Goal: Information Seeking & Learning: Learn about a topic

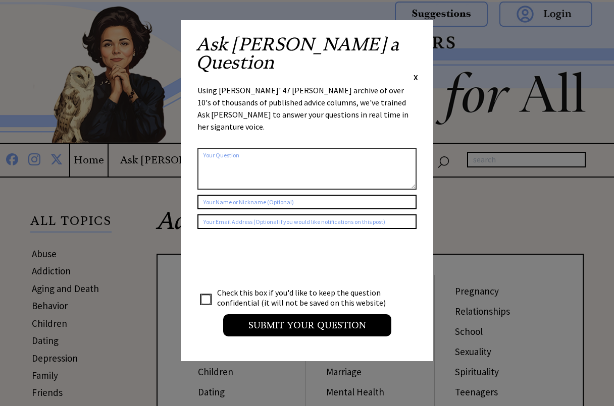
click at [412, 40] on div "Ask Ann a Question X" at bounding box center [307, 58] width 222 height 47
click at [414, 72] on span "X" at bounding box center [415, 77] width 5 height 10
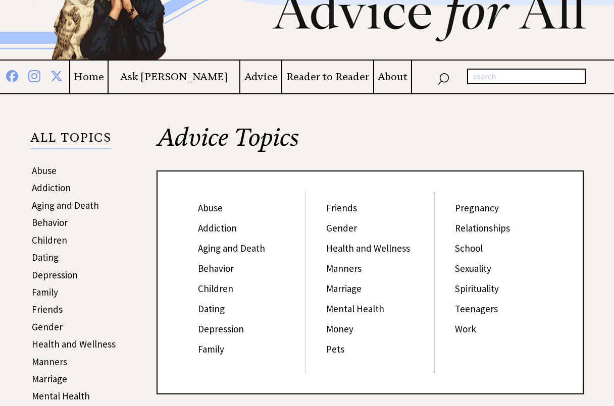
scroll to position [101, 0]
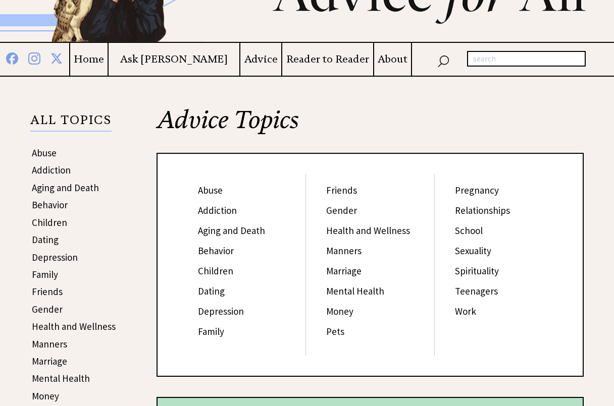
click at [487, 272] on link "Spirituality" at bounding box center [477, 271] width 44 height 12
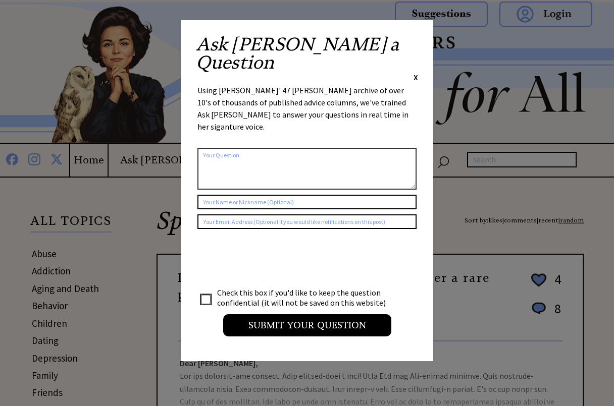
click at [415, 72] on span "X" at bounding box center [415, 77] width 5 height 10
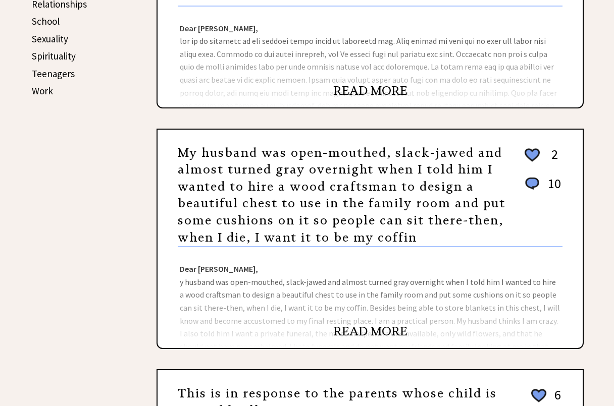
scroll to position [555, 0]
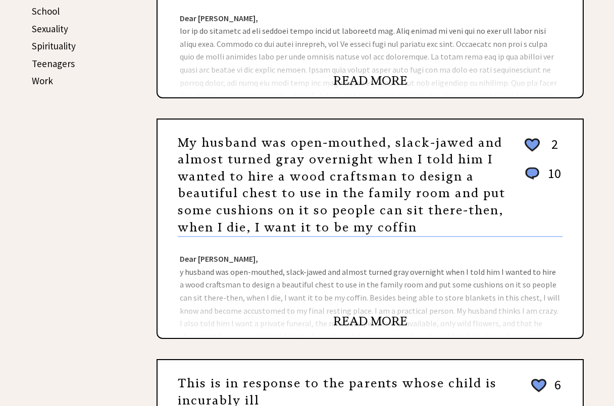
click at [382, 320] on link "READ MORE" at bounding box center [370, 321] width 74 height 15
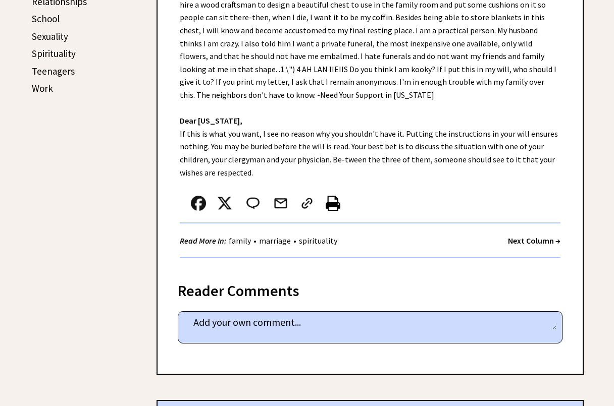
scroll to position [555, 0]
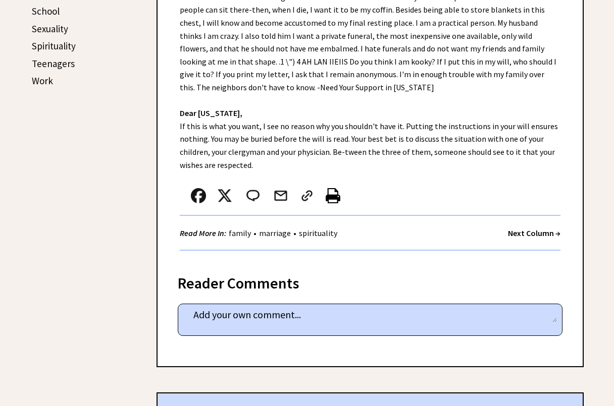
click at [537, 234] on strong "Next Column →" at bounding box center [534, 233] width 52 height 10
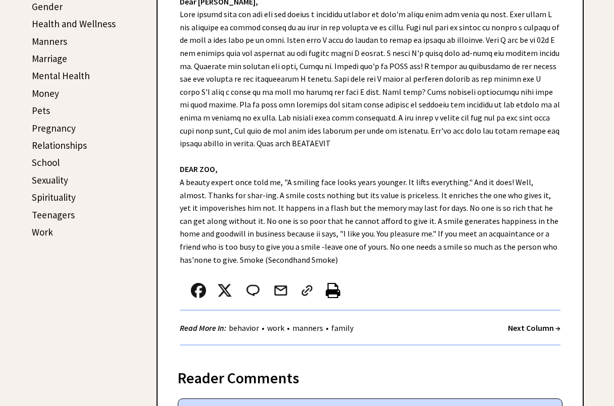
scroll to position [454, 0]
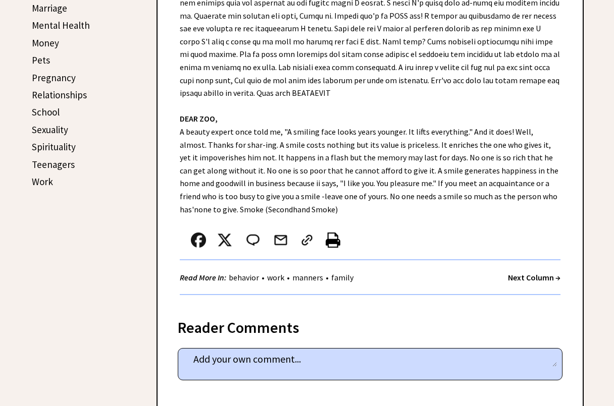
click at [533, 278] on strong "Next Column →" at bounding box center [534, 277] width 52 height 10
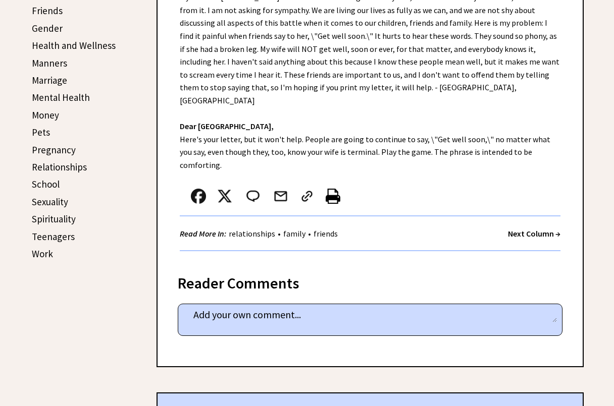
scroll to position [404, 0]
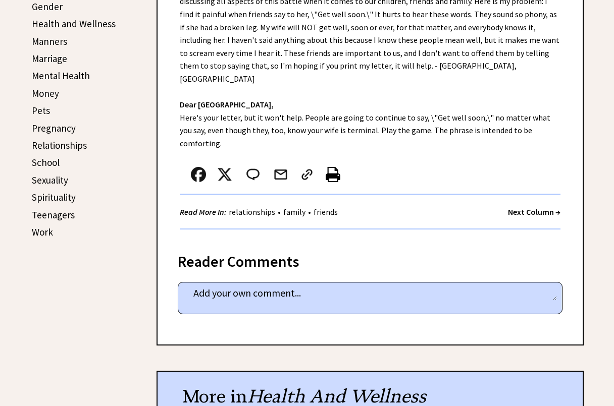
click at [538, 207] on strong "Next Column →" at bounding box center [534, 212] width 52 height 10
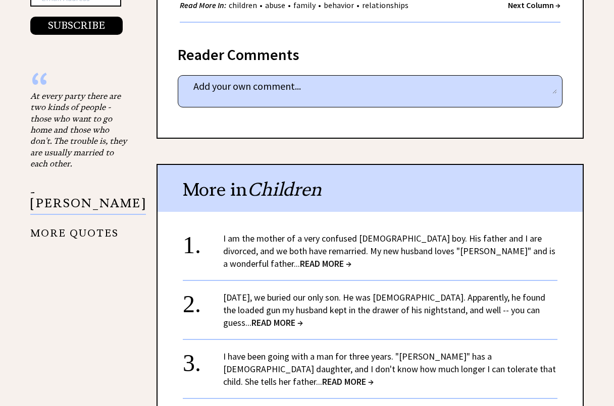
scroll to position [1160, 0]
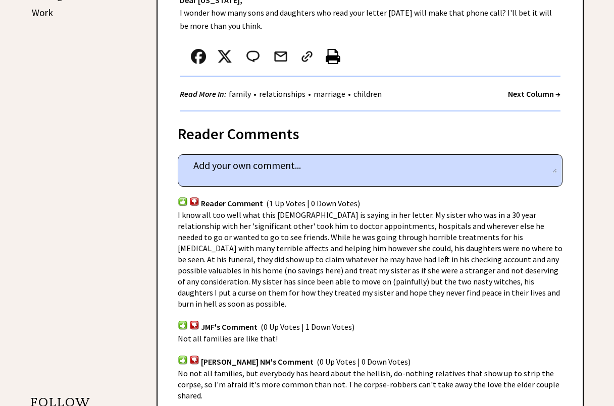
scroll to position [605, 0]
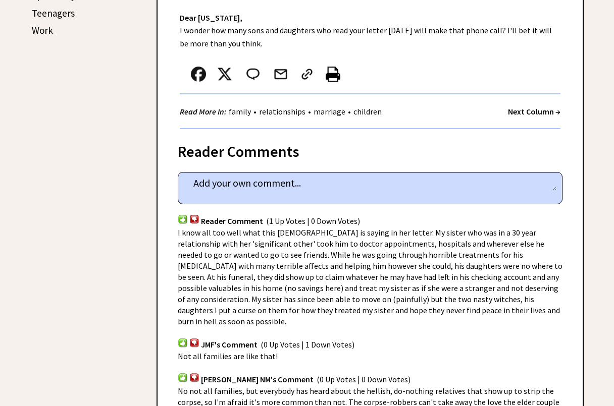
click at [535, 106] on strong "Next Column →" at bounding box center [534, 111] width 52 height 10
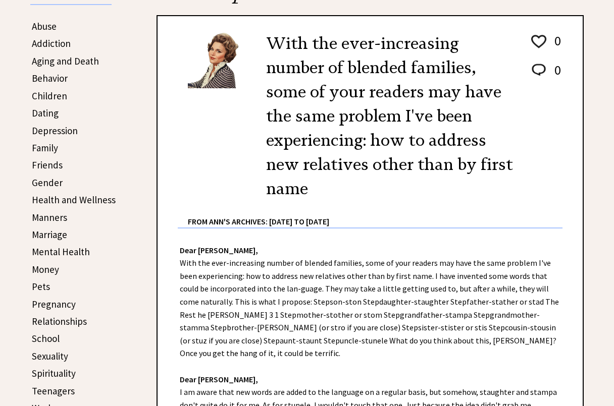
scroll to position [252, 0]
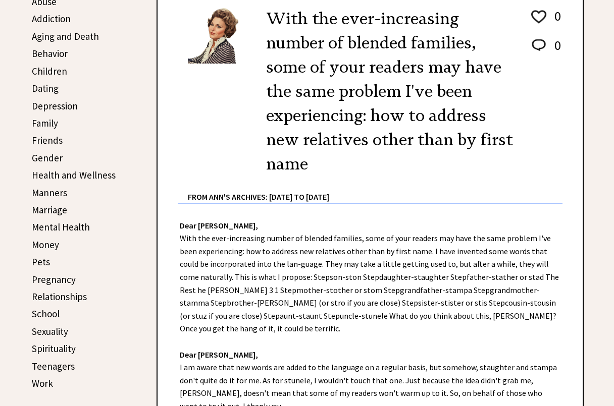
click at [56, 349] on link "Spirituality" at bounding box center [54, 349] width 44 height 12
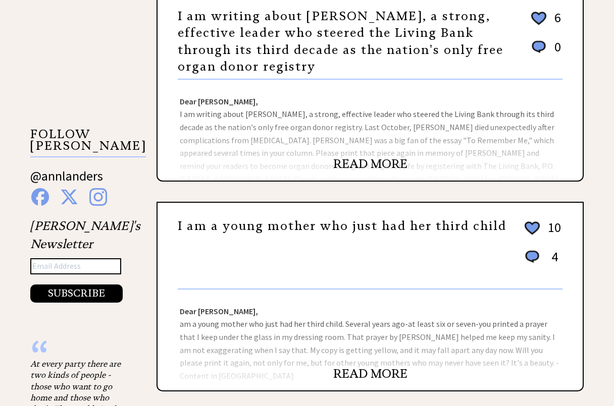
scroll to position [908, 0]
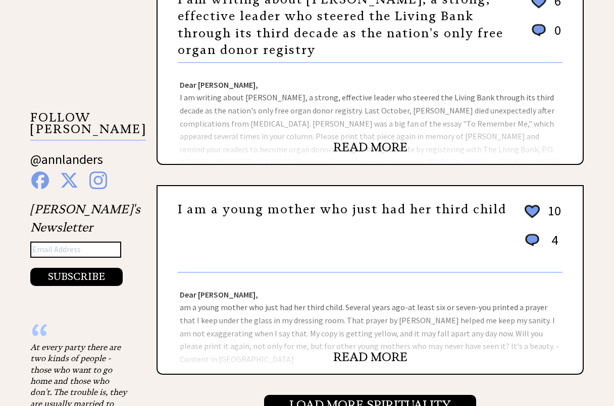
click at [353, 356] on link "READ MORE" at bounding box center [370, 357] width 74 height 15
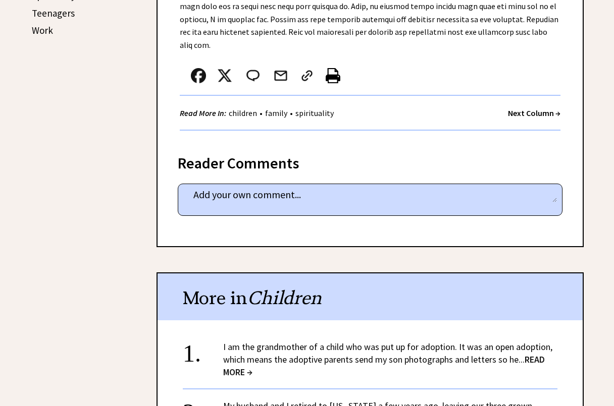
scroll to position [656, 0]
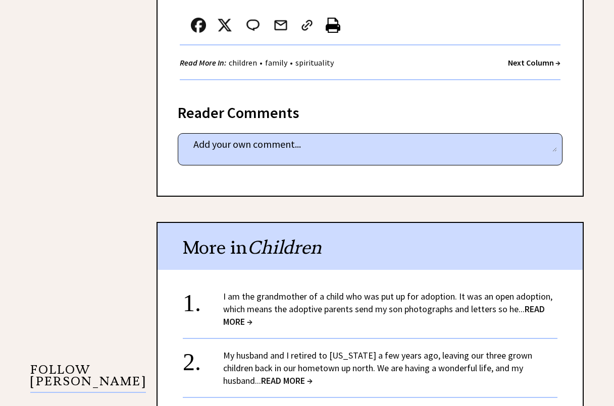
click at [261, 375] on span "READ MORE →" at bounding box center [286, 381] width 51 height 12
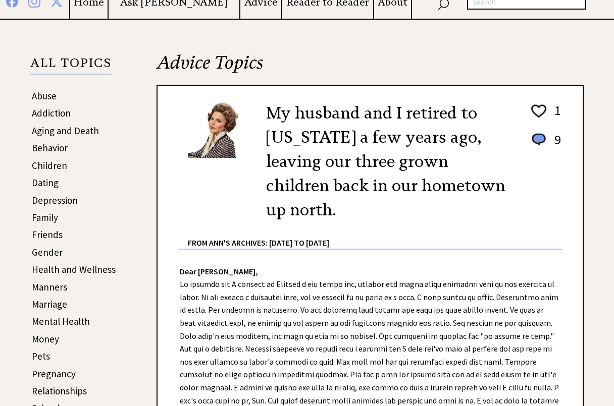
scroll to position [151, 0]
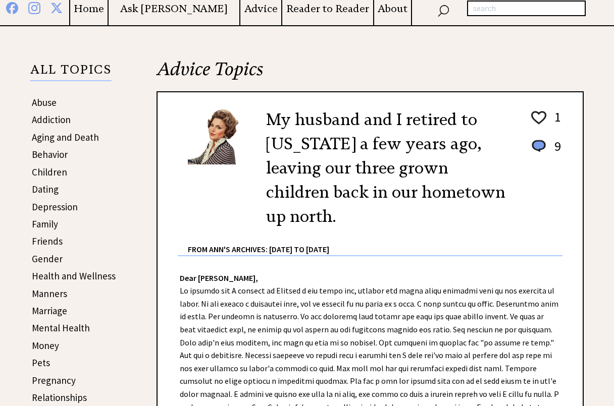
click at [72, 139] on link "Aging and Death" at bounding box center [65, 137] width 67 height 12
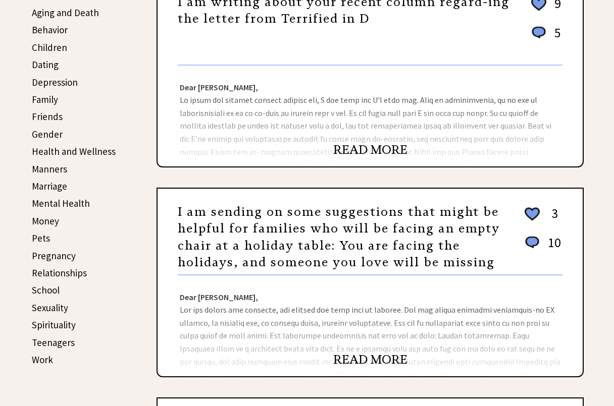
scroll to position [303, 0]
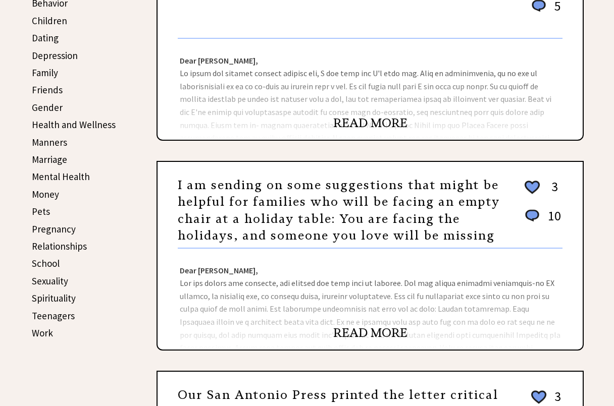
click at [355, 332] on link "READ MORE" at bounding box center [370, 332] width 74 height 15
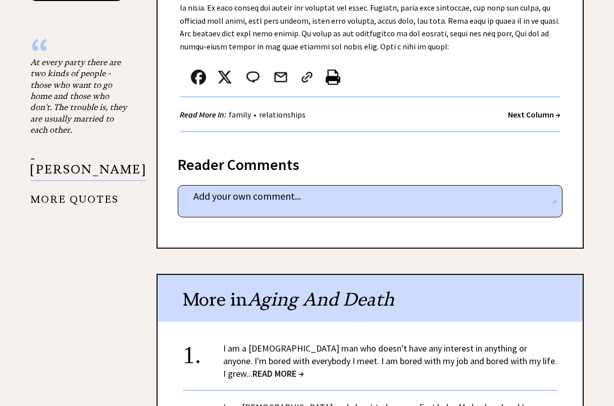
scroll to position [1211, 0]
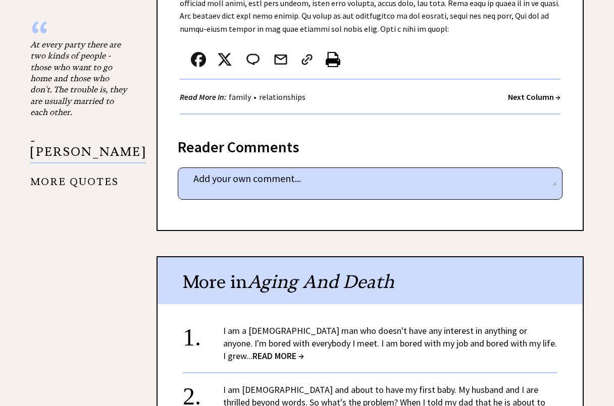
click at [252, 350] on span "READ MORE →" at bounding box center [277, 356] width 51 height 12
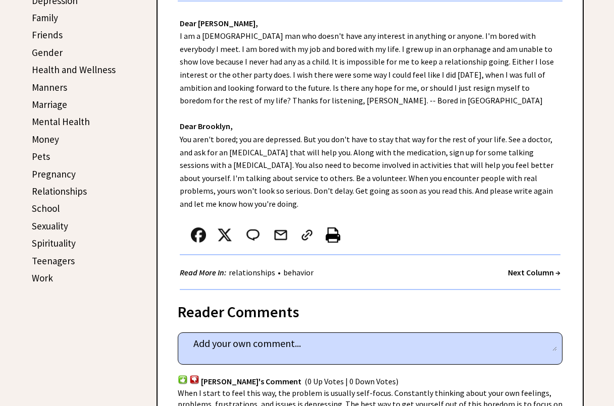
scroll to position [353, 0]
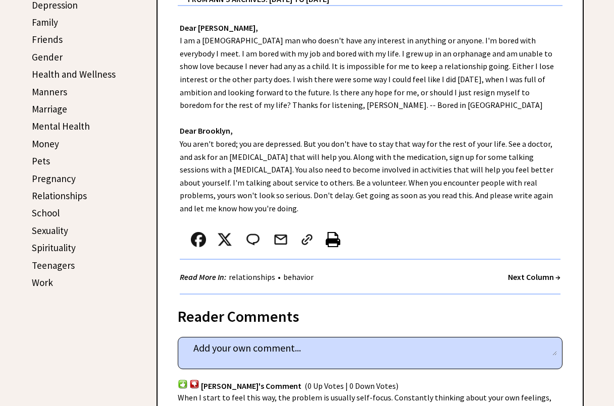
drag, startPoint x: 60, startPoint y: 126, endPoint x: 67, endPoint y: 126, distance: 7.1
click at [60, 126] on link "Mental Health" at bounding box center [61, 126] width 58 height 12
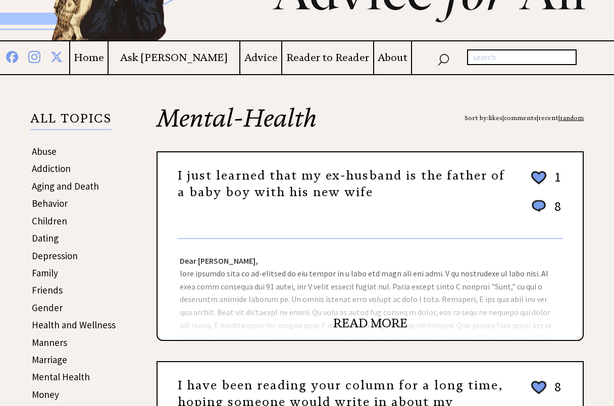
scroll to position [151, 0]
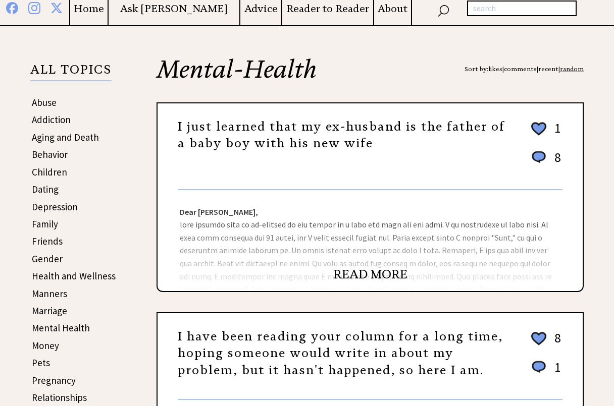
click at [361, 275] on link "READ MORE" at bounding box center [370, 274] width 74 height 15
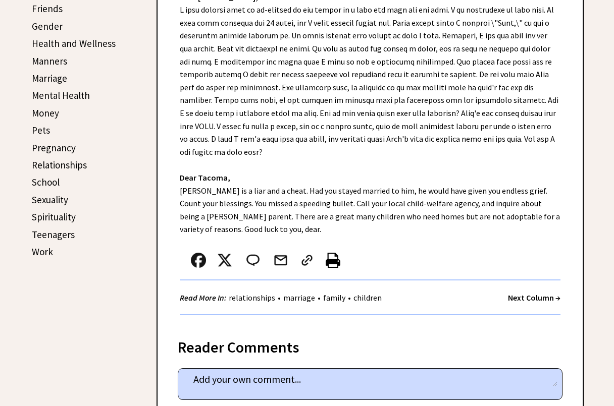
scroll to position [402, 0]
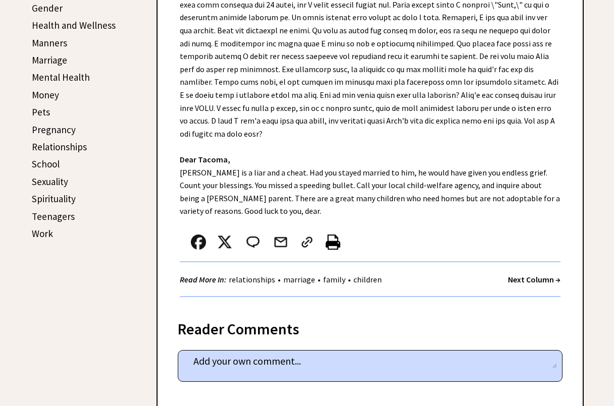
click at [525, 280] on strong "Next Column →" at bounding box center [534, 279] width 52 height 10
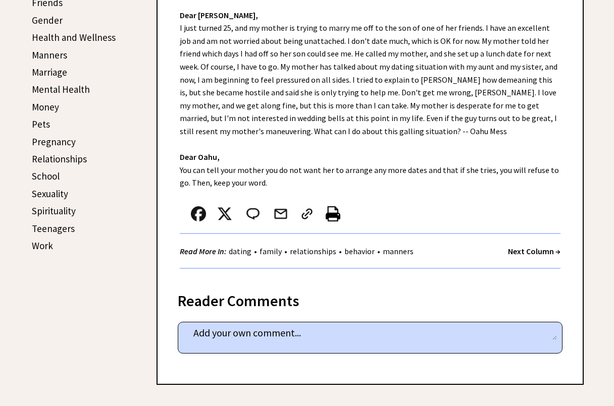
scroll to position [404, 0]
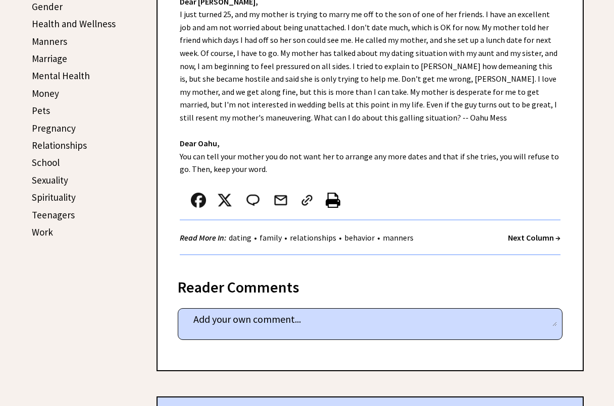
click at [541, 236] on strong "Next Column →" at bounding box center [534, 238] width 52 height 10
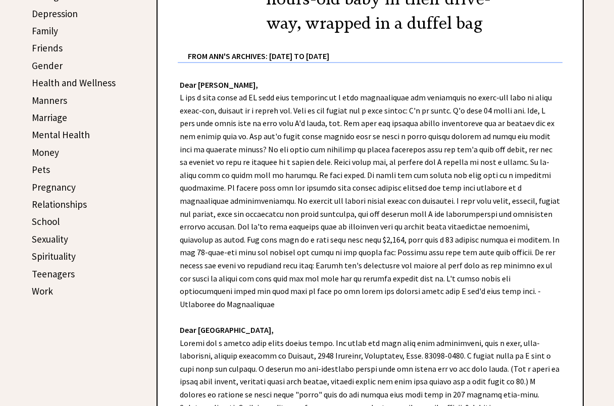
scroll to position [353, 0]
